Goal: Download file/media

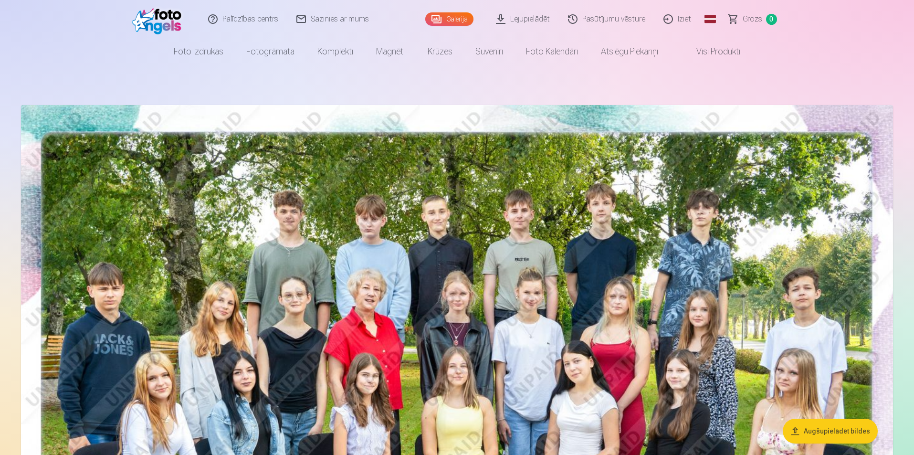
click at [533, 22] on link "Lejupielādēt" at bounding box center [523, 19] width 72 height 38
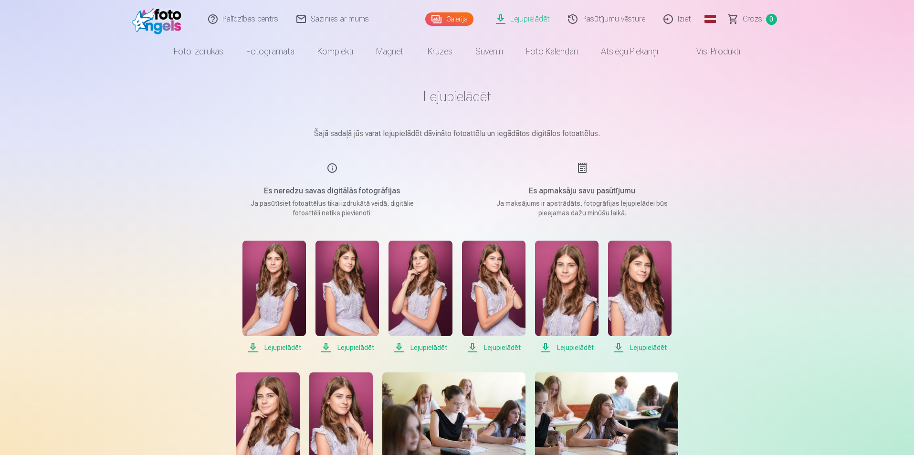
click at [276, 351] on span "Lejupielādēt" at bounding box center [273, 347] width 63 height 11
click at [338, 349] on span "Lejupielādēt" at bounding box center [346, 347] width 63 height 11
click at [420, 346] on span "Lejupielādēt" at bounding box center [419, 347] width 63 height 11
click at [502, 350] on span "Lejupielādēt" at bounding box center [493, 347] width 63 height 11
click at [566, 348] on span "Lejupielādēt" at bounding box center [566, 347] width 63 height 11
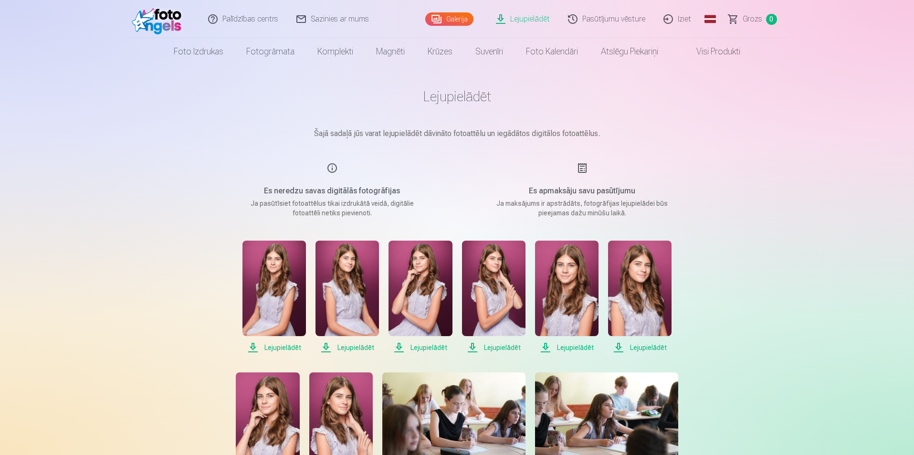
click at [648, 349] on span "Lejupielādēt" at bounding box center [639, 347] width 63 height 11
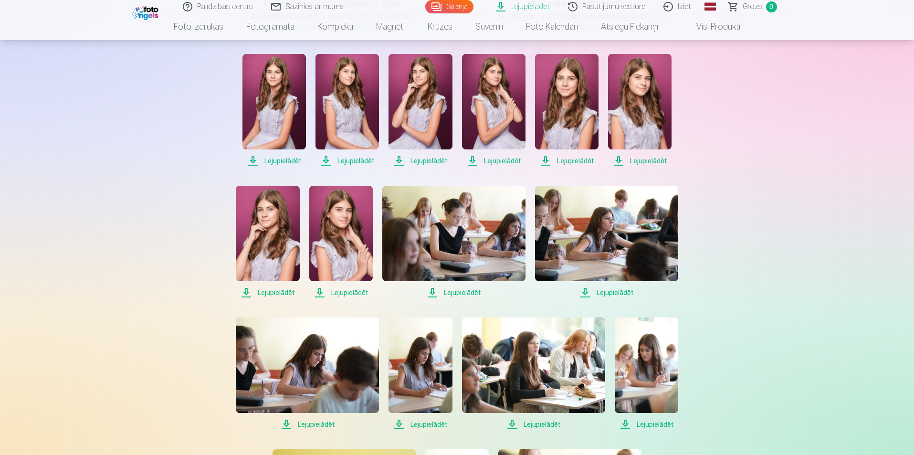
scroll to position [191, 0]
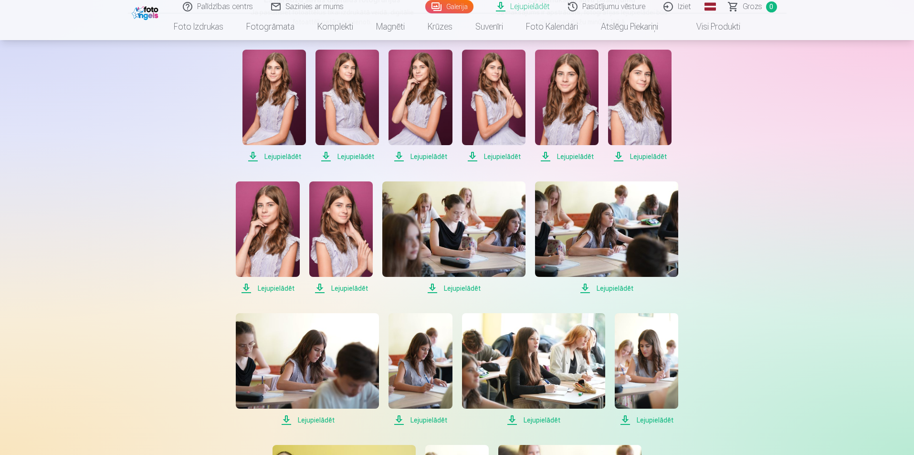
click at [275, 290] on span "Lejupielādēt" at bounding box center [267, 288] width 63 height 11
click at [357, 291] on span "Lejupielādēt" at bounding box center [340, 288] width 63 height 11
click at [467, 289] on span "Lejupielādēt" at bounding box center [453, 288] width 143 height 11
click at [596, 288] on span "Lejupielādēt" at bounding box center [606, 288] width 143 height 11
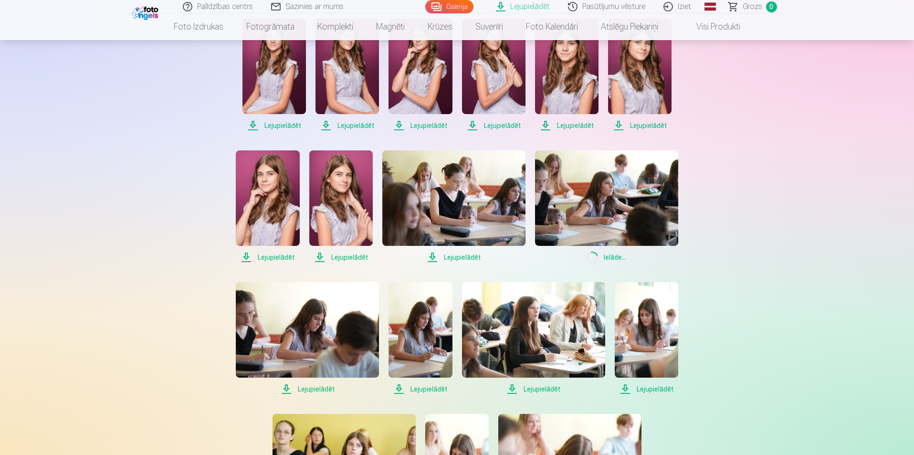
scroll to position [239, 0]
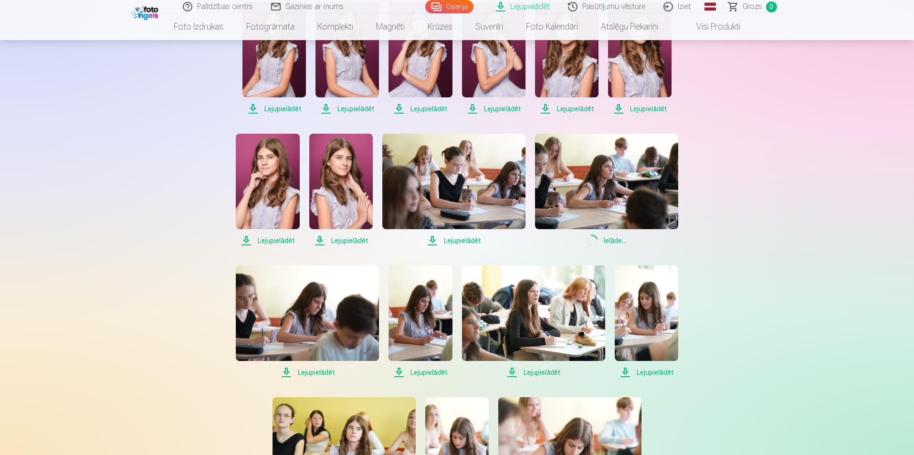
click at [310, 370] on span "Lejupielādēt" at bounding box center [307, 372] width 143 height 11
click at [420, 372] on span "Lejupielādēt" at bounding box center [419, 372] width 63 height 11
click at [529, 374] on span "Lejupielādēt" at bounding box center [533, 372] width 143 height 11
click at [666, 374] on span "Lejupielādēt" at bounding box center [646, 372] width 63 height 11
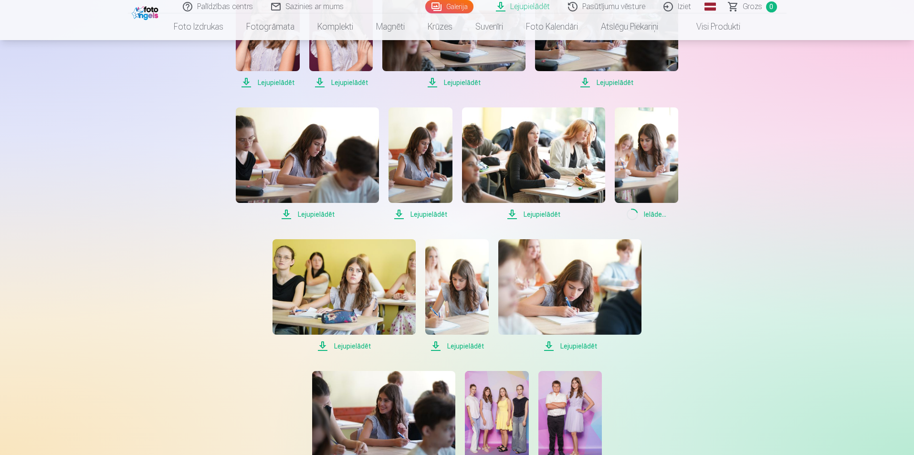
scroll to position [430, 0]
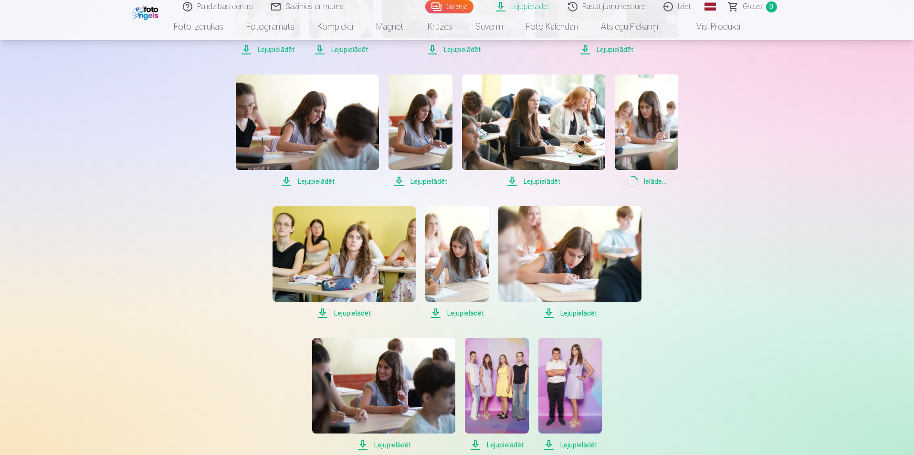
click at [359, 311] on span "Lejupielādēt" at bounding box center [344, 312] width 143 height 11
click at [460, 313] on span "Lejupielādēt" at bounding box center [456, 312] width 63 height 11
click at [591, 313] on span "Lejupielādēt" at bounding box center [569, 312] width 143 height 11
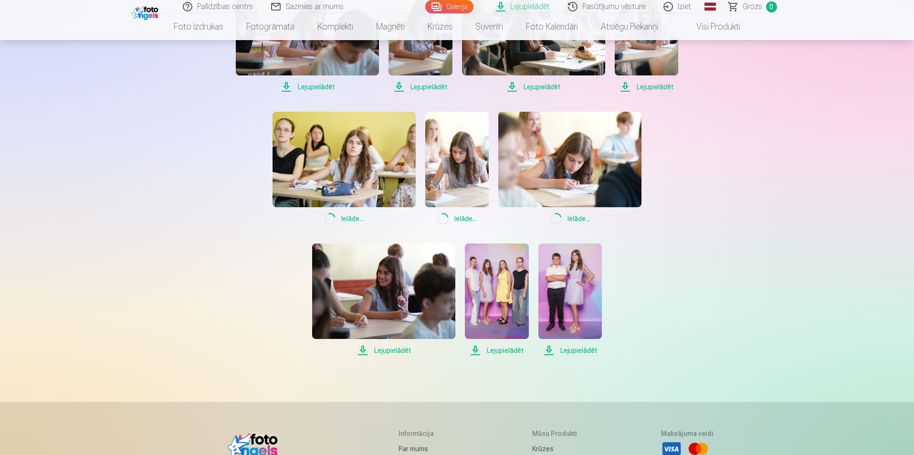
scroll to position [525, 0]
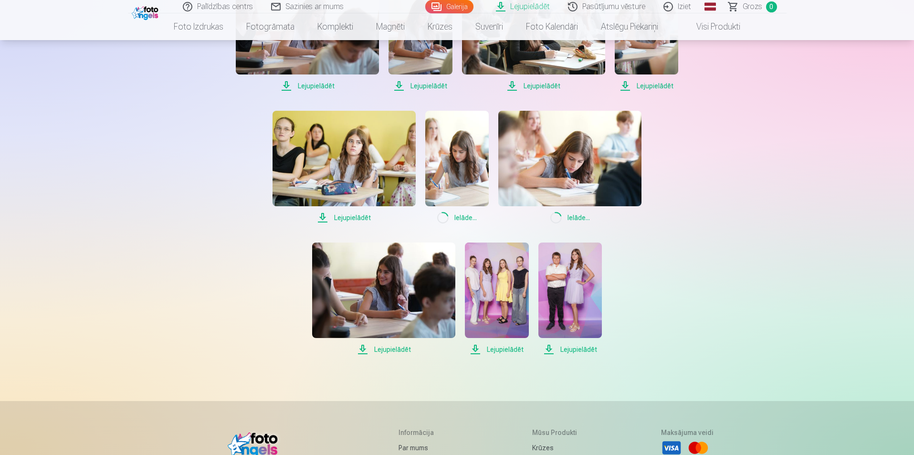
click at [398, 346] on span "Lejupielādēt" at bounding box center [383, 349] width 143 height 11
click at [493, 347] on span "Lejupielādēt" at bounding box center [496, 349] width 63 height 11
click at [591, 351] on span "Lejupielādēt" at bounding box center [569, 349] width 63 height 11
click at [683, 7] on link "Iziet" at bounding box center [678, 6] width 46 height 13
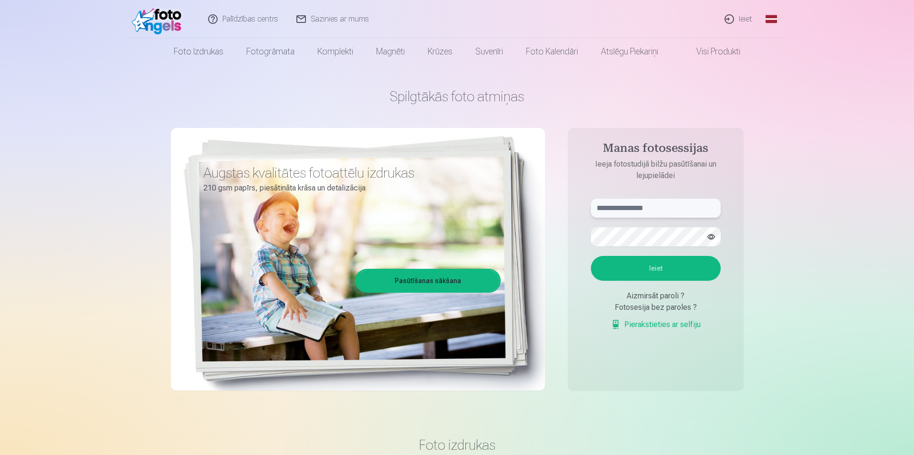
click at [681, 210] on input "text" at bounding box center [656, 208] width 130 height 19
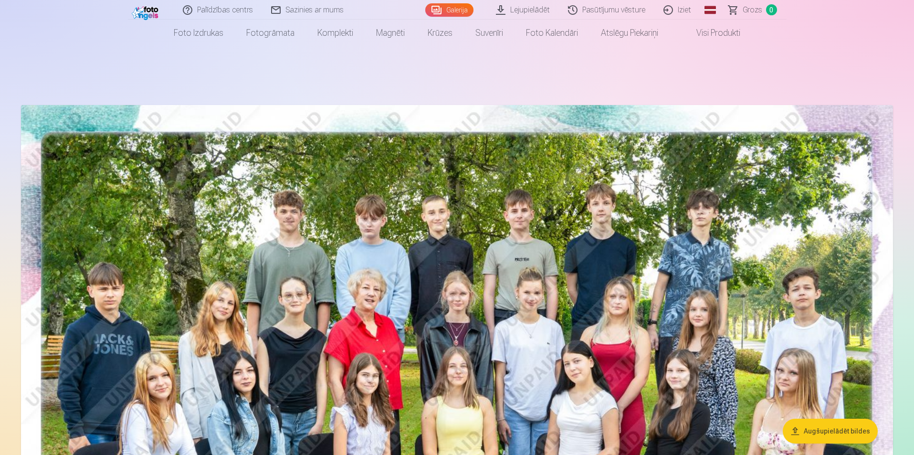
scroll to position [48, 0]
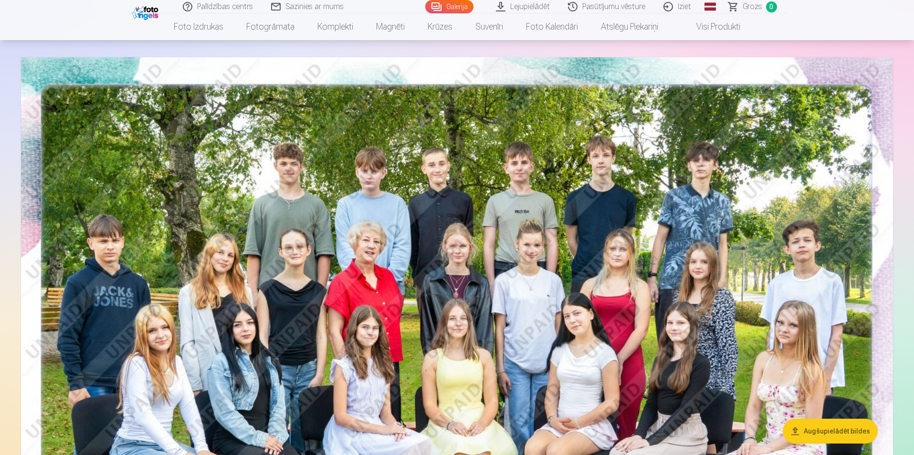
click at [525, 7] on link "Lejupielādēt" at bounding box center [523, 6] width 72 height 13
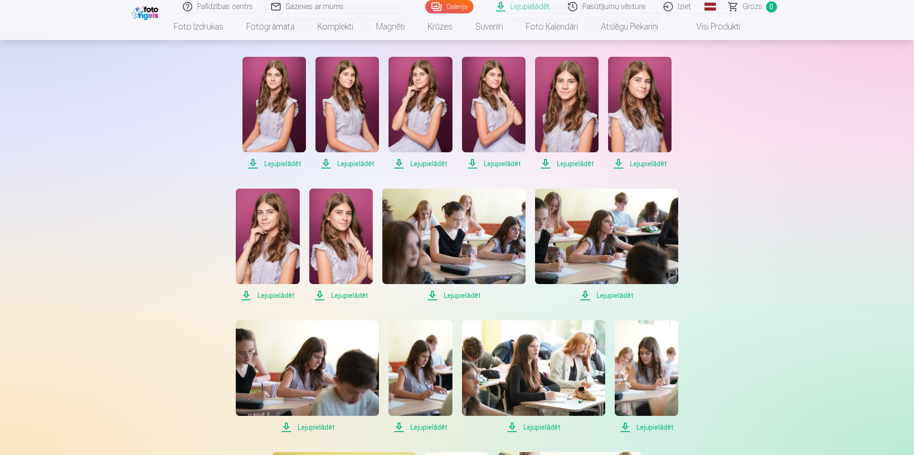
scroll to position [573, 0]
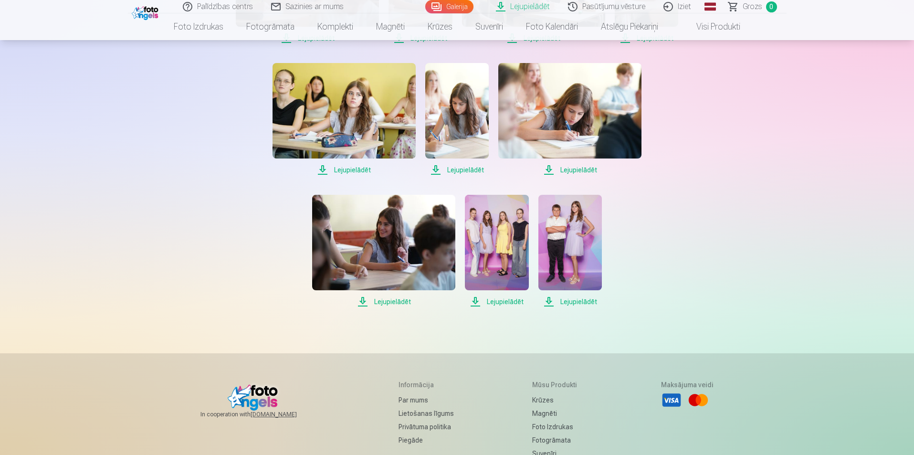
click at [589, 303] on span "Lejupielādēt" at bounding box center [569, 301] width 63 height 11
click at [577, 248] on img at bounding box center [569, 242] width 63 height 95
click at [567, 236] on img at bounding box center [569, 242] width 63 height 95
